Goal: Information Seeking & Learning: Check status

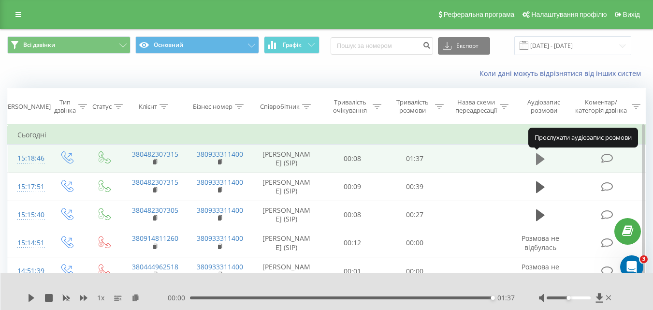
click at [538, 160] on icon at bounding box center [540, 159] width 9 height 12
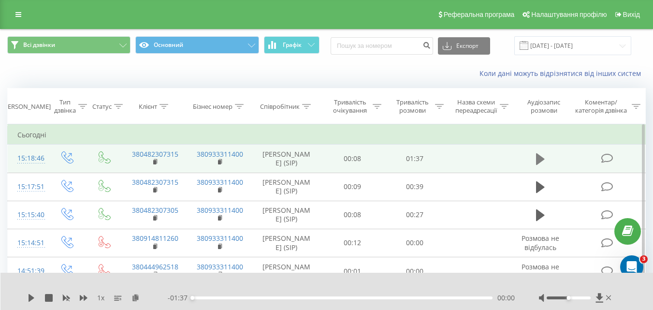
click at [539, 160] on icon at bounding box center [540, 159] width 9 height 12
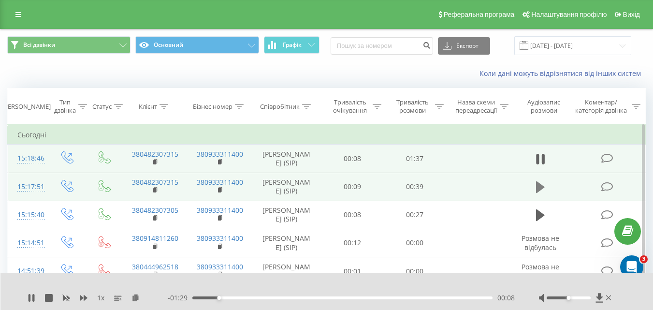
click at [541, 186] on icon at bounding box center [540, 187] width 9 height 12
drag, startPoint x: 568, startPoint y: 296, endPoint x: 597, endPoint y: 300, distance: 29.2
click at [597, 300] on div at bounding box center [576, 298] width 74 height 10
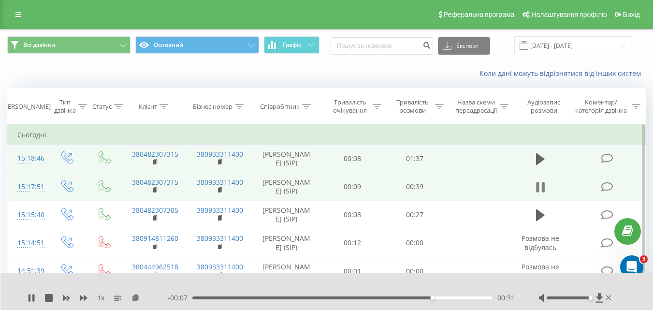
click at [538, 181] on icon at bounding box center [540, 187] width 9 height 14
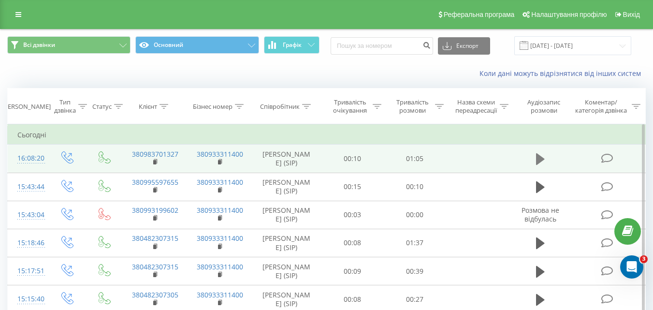
click at [540, 160] on icon at bounding box center [540, 159] width 9 height 12
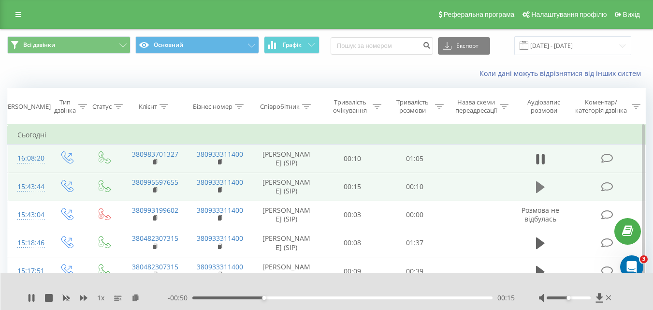
click at [539, 184] on icon at bounding box center [540, 187] width 9 height 12
click at [276, 299] on div "00:00" at bounding box center [342, 297] width 300 height 3
click at [314, 296] on div "00:04" at bounding box center [342, 297] width 300 height 3
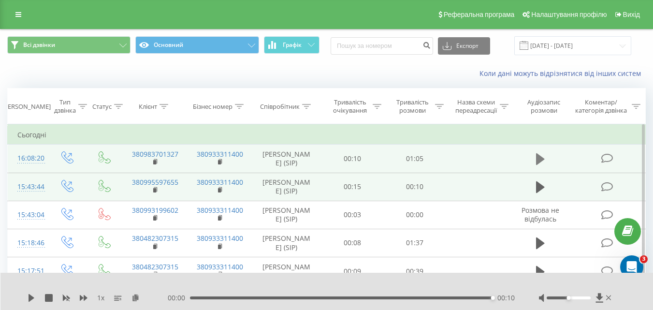
click at [541, 157] on icon at bounding box center [540, 159] width 9 height 12
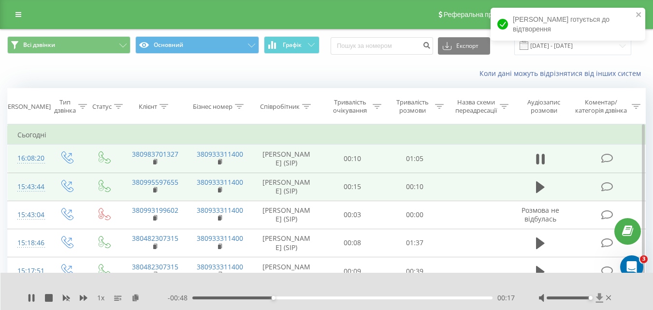
drag, startPoint x: 567, startPoint y: 297, endPoint x: 596, endPoint y: 297, distance: 29.0
click at [596, 297] on div at bounding box center [576, 298] width 74 height 10
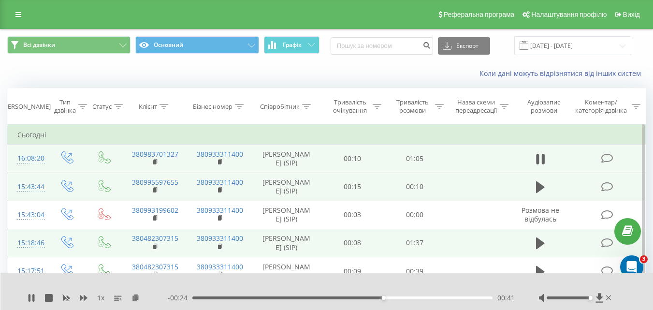
scroll to position [48, 0]
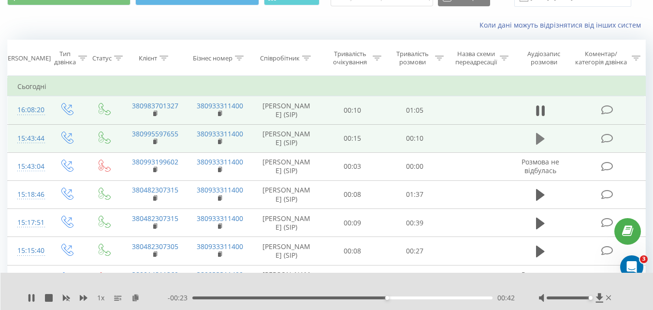
click at [540, 138] on icon at bounding box center [540, 139] width 9 height 12
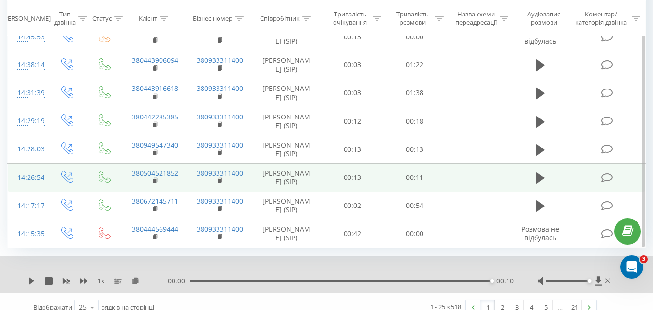
scroll to position [611, 0]
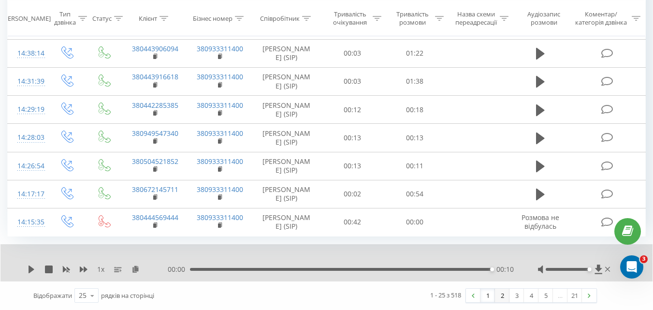
click at [500, 295] on link "2" at bounding box center [502, 295] width 14 height 14
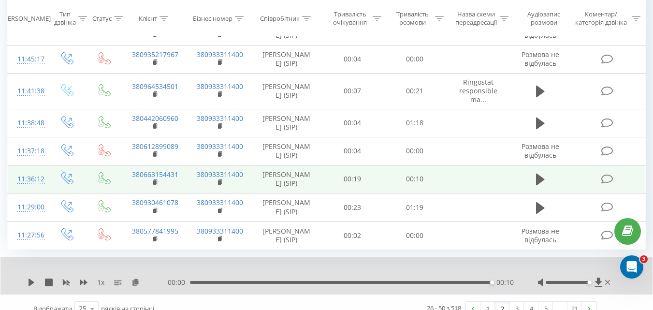
scroll to position [618, 0]
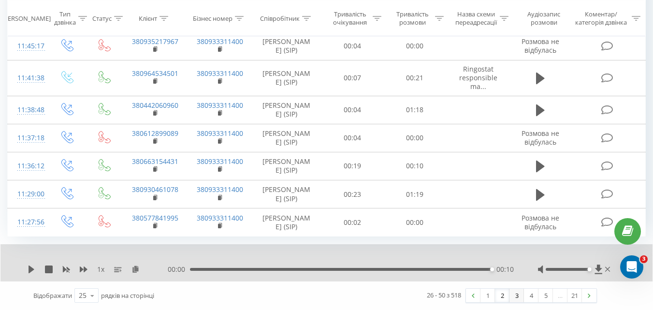
click at [515, 295] on link "3" at bounding box center [516, 295] width 14 height 14
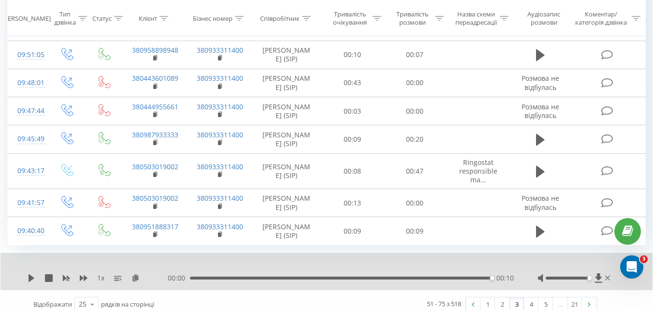
scroll to position [618, 0]
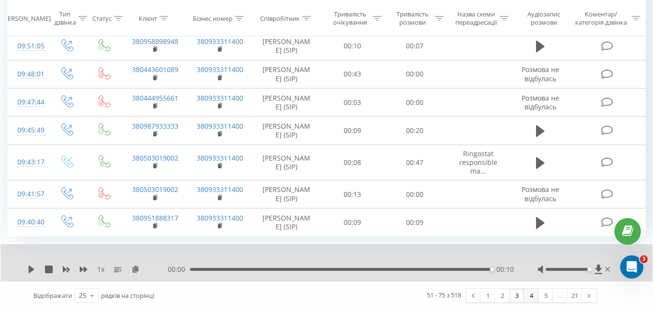
click at [530, 295] on link "4" at bounding box center [531, 295] width 14 height 14
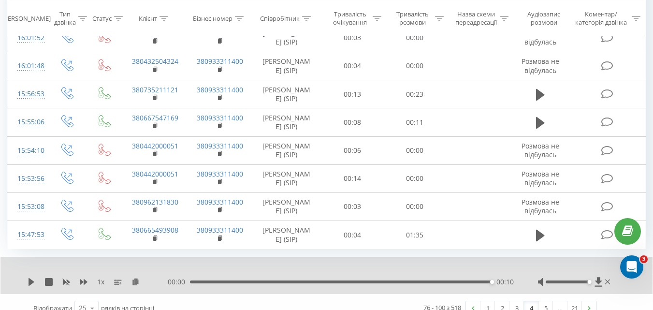
scroll to position [630, 0]
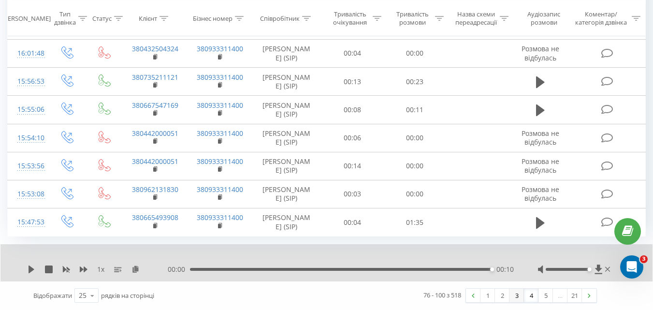
click at [515, 293] on link "3" at bounding box center [516, 295] width 14 height 14
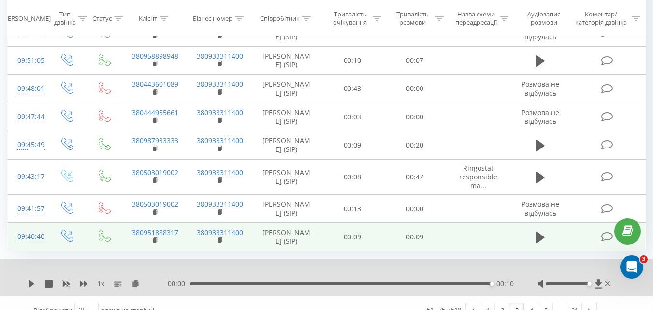
scroll to position [618, 0]
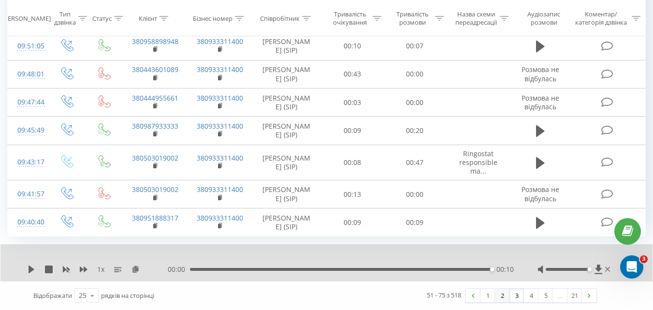
click at [499, 295] on link "2" at bounding box center [502, 295] width 14 height 14
